Goal: Information Seeking & Learning: Learn about a topic

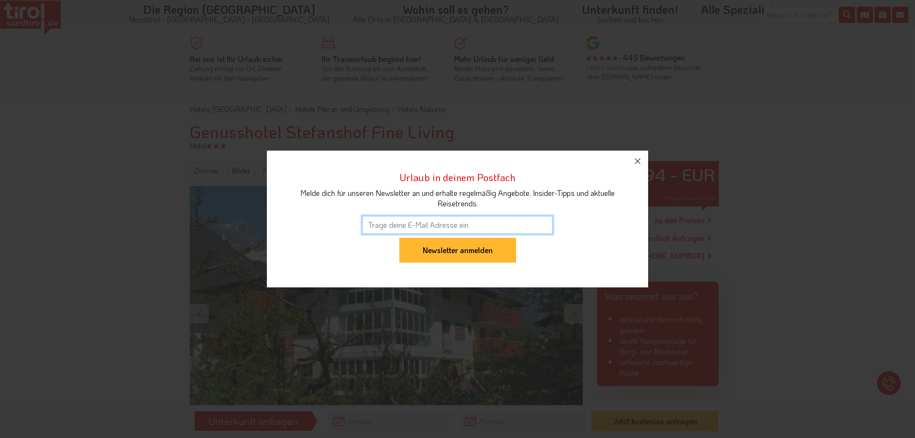
click at [411, 229] on input "email" at bounding box center [457, 225] width 191 height 18
type input "[EMAIL_ADDRESS][DOMAIN_NAME]"
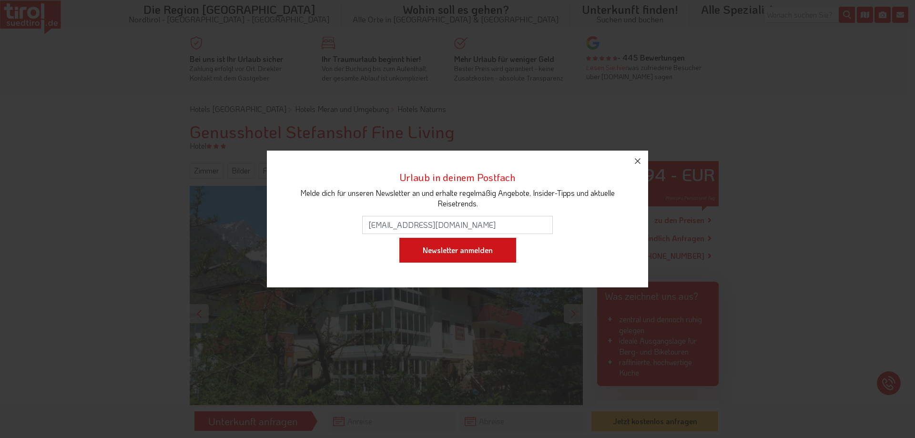
click at [452, 251] on input "Newsletter anmelden" at bounding box center [457, 250] width 117 height 25
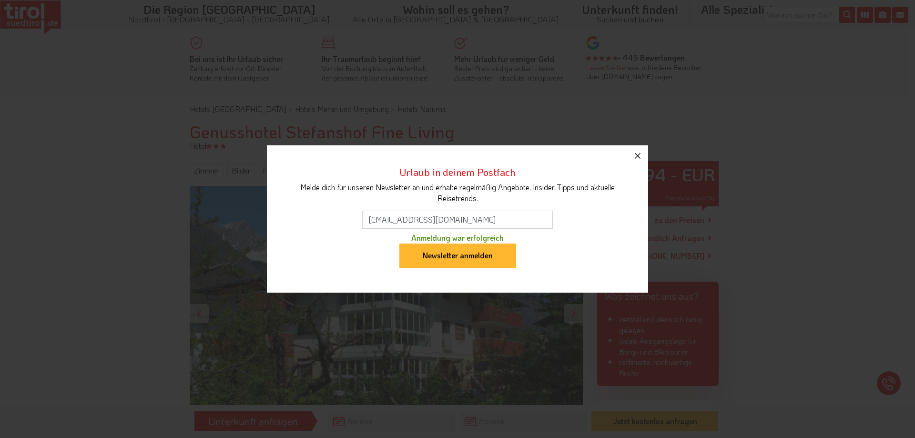
click at [639, 155] on icon "button" at bounding box center [637, 155] width 11 height 11
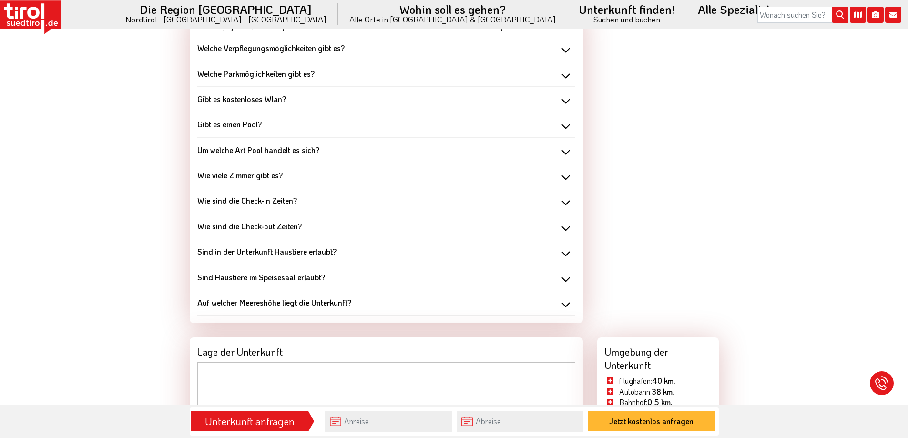
scroll to position [1334, 0]
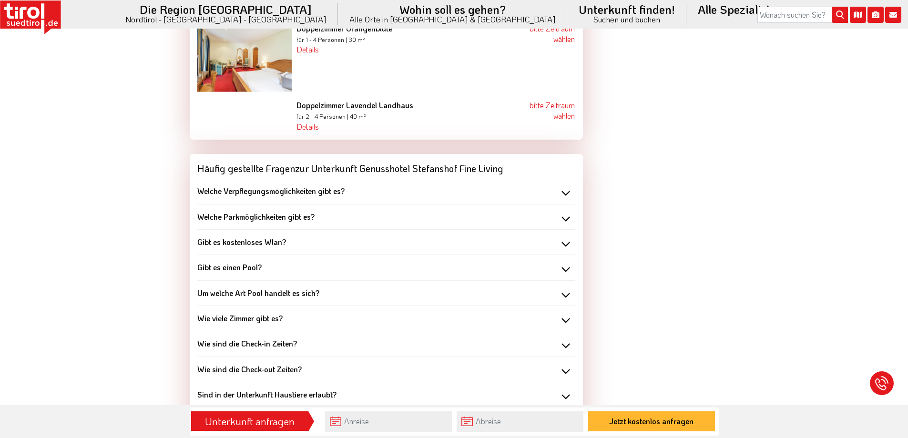
click at [566, 193] on div "Welche Verpflegungsmöglichkeiten gibt es?" at bounding box center [386, 191] width 378 height 10
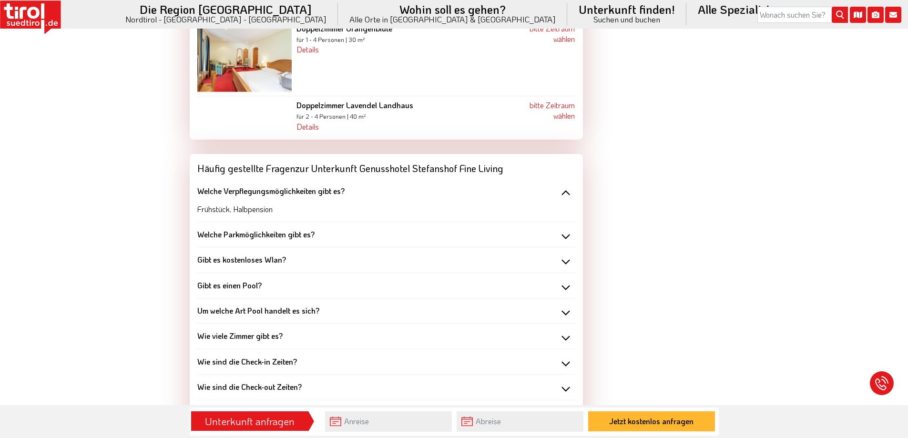
click at [566, 239] on div "Welche Parkmöglichkeiten gibt es?" at bounding box center [386, 234] width 378 height 10
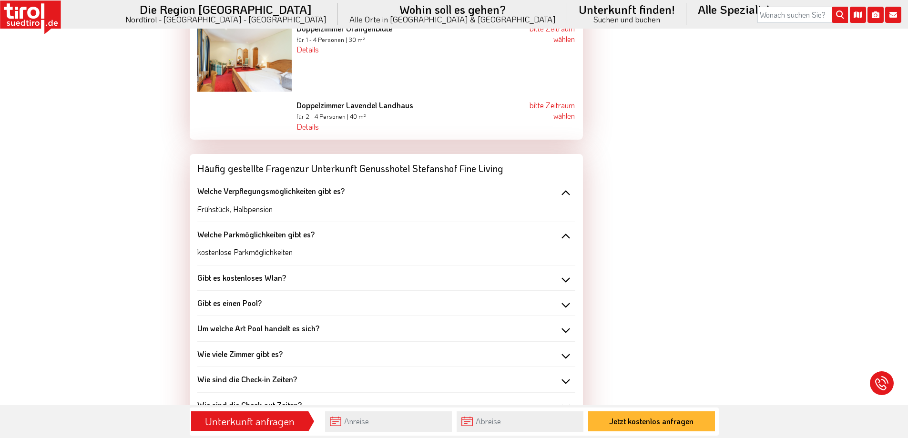
click at [566, 279] on div "Gibt es kostenloses Wlan?" at bounding box center [386, 278] width 378 height 10
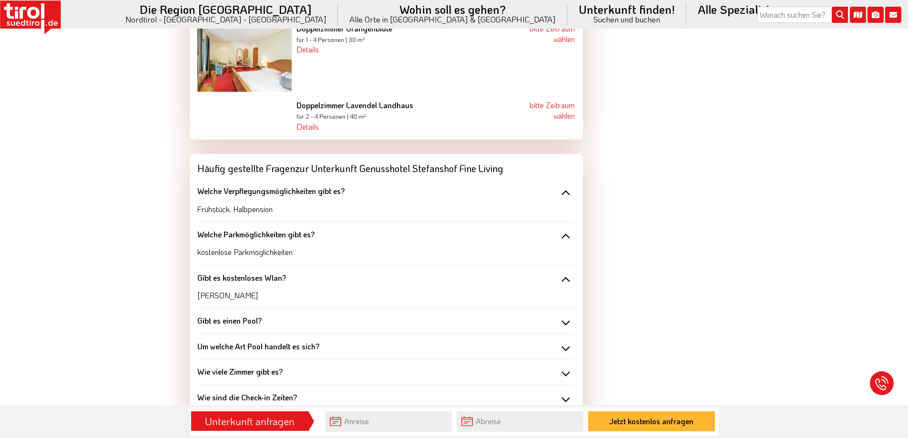
click at [570, 322] on div "Gibt es einen Pool?" at bounding box center [386, 320] width 378 height 10
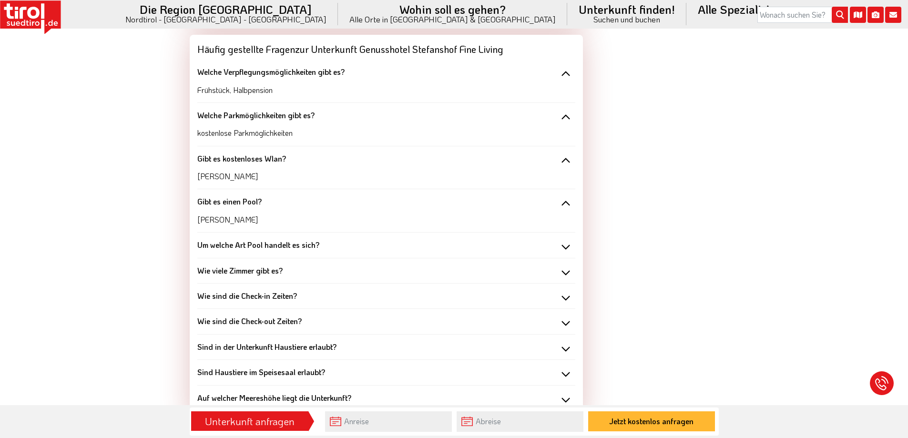
scroll to position [1429, 0]
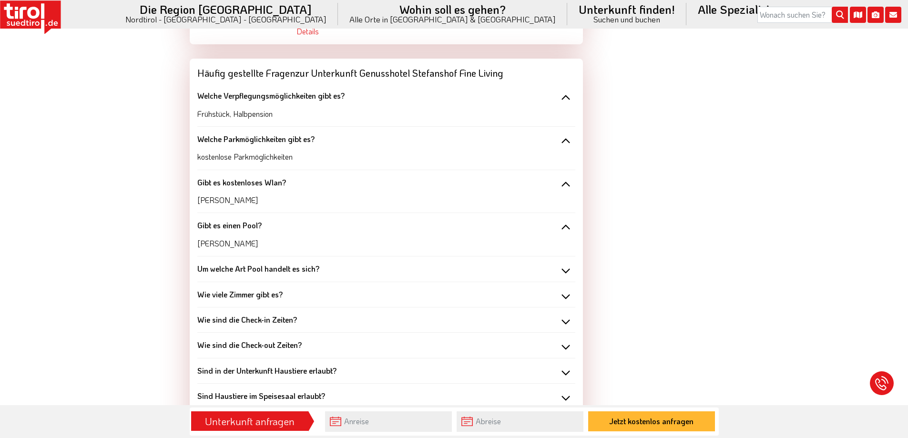
click at [569, 316] on div "Wie sind die Check-in Zeiten?" at bounding box center [386, 319] width 378 height 10
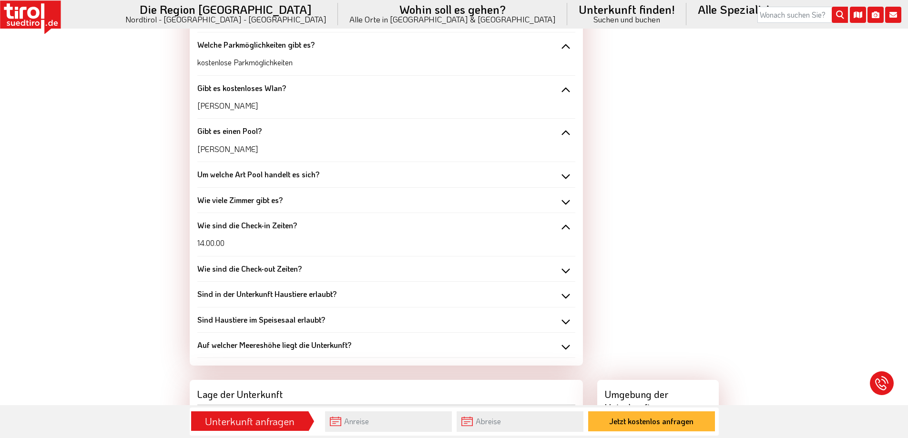
scroll to position [1525, 0]
click at [568, 266] on div "Wie sind die Check-out Zeiten?" at bounding box center [386, 268] width 378 height 10
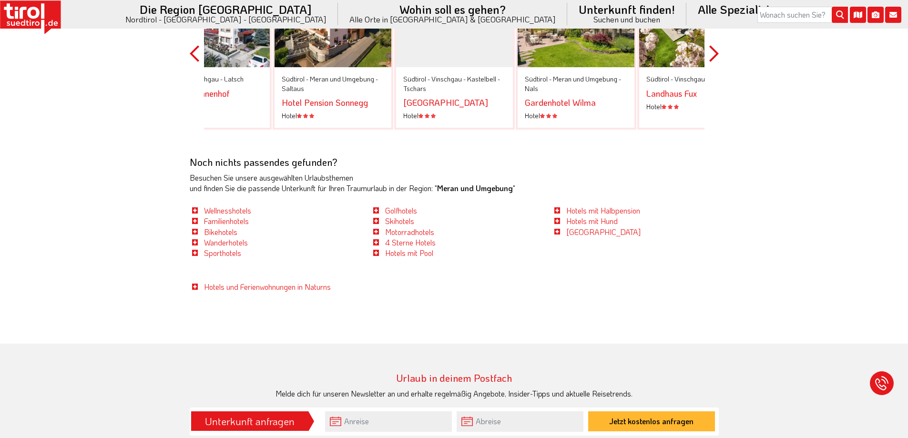
scroll to position [2430, 0]
